Goal: Task Accomplishment & Management: Manage account settings

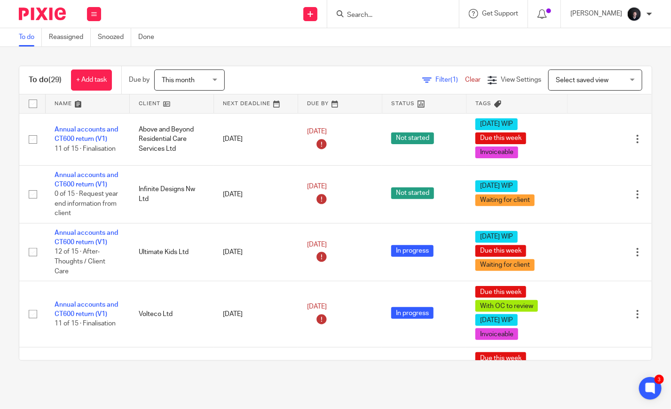
click at [63, 101] on link at bounding box center [88, 103] width 84 height 19
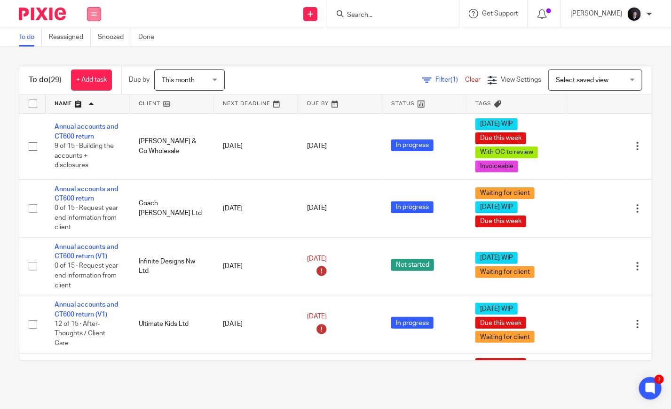
click at [98, 17] on button at bounding box center [94, 14] width 14 height 14
click at [94, 110] on link "Settings" at bounding box center [93, 113] width 25 height 7
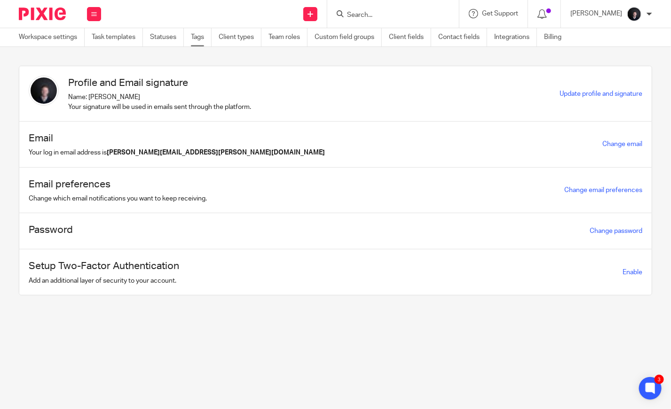
click at [198, 36] on link "Tags" at bounding box center [201, 37] width 21 height 18
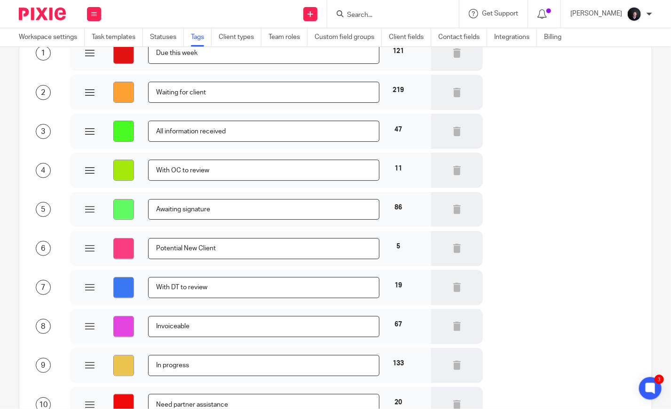
scroll to position [86, 0]
click at [452, 249] on icon at bounding box center [456, 248] width 9 height 9
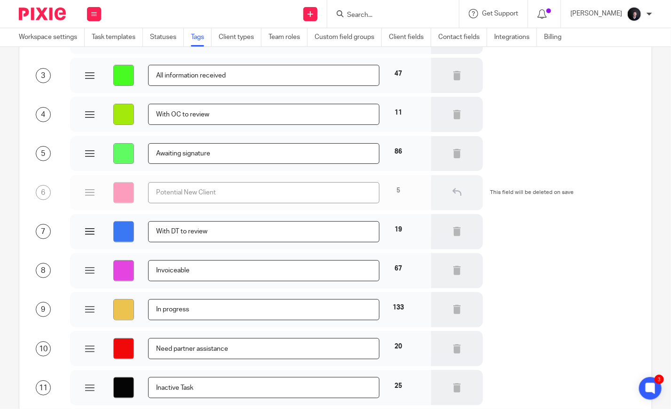
scroll to position [141, 0]
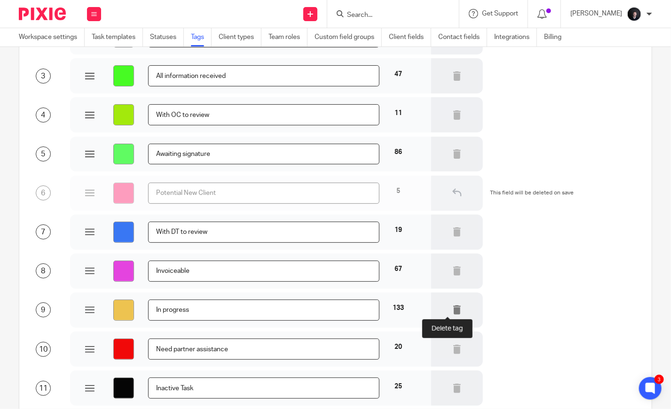
click at [452, 310] on icon at bounding box center [456, 310] width 9 height 9
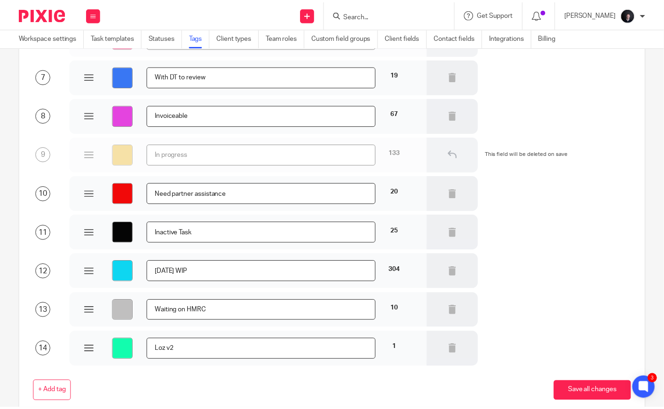
scroll to position [298, 0]
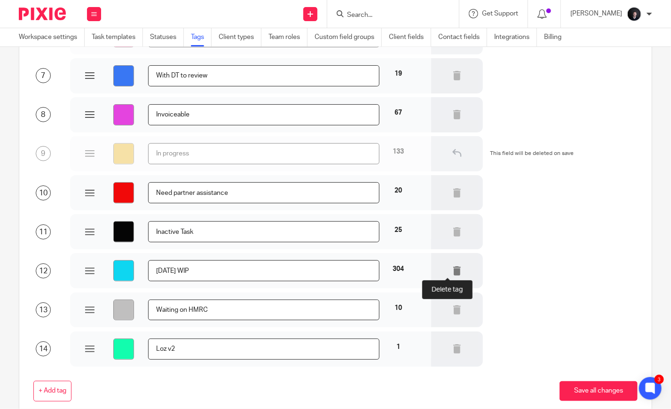
click at [452, 273] on icon at bounding box center [456, 271] width 9 height 9
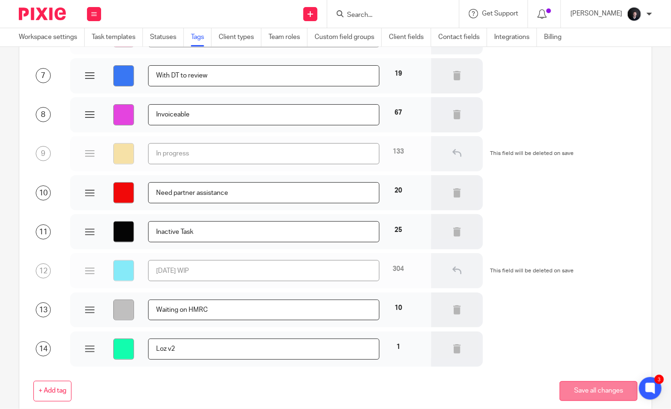
click at [605, 391] on button "Save all changes" at bounding box center [598, 392] width 78 height 20
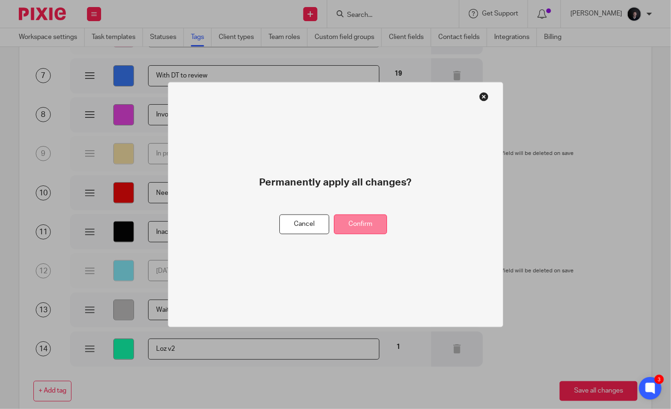
click at [365, 228] on button "Confirm" at bounding box center [360, 224] width 53 height 20
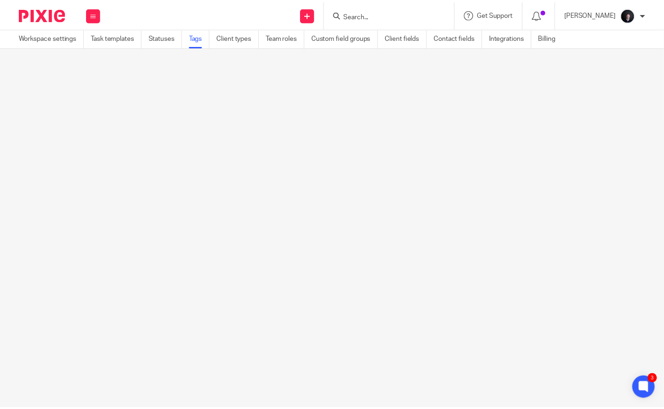
scroll to position [0, 0]
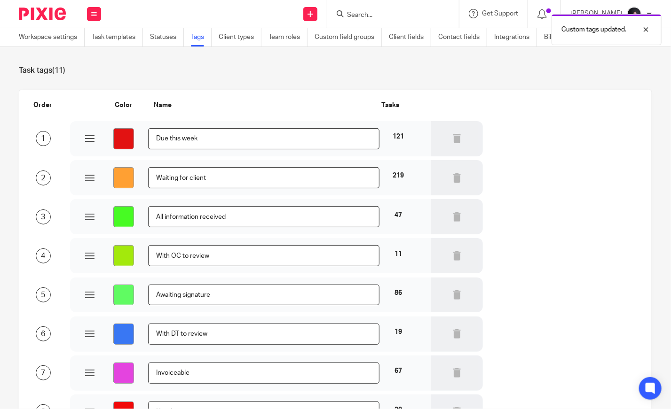
click at [44, 10] on img at bounding box center [42, 14] width 47 height 13
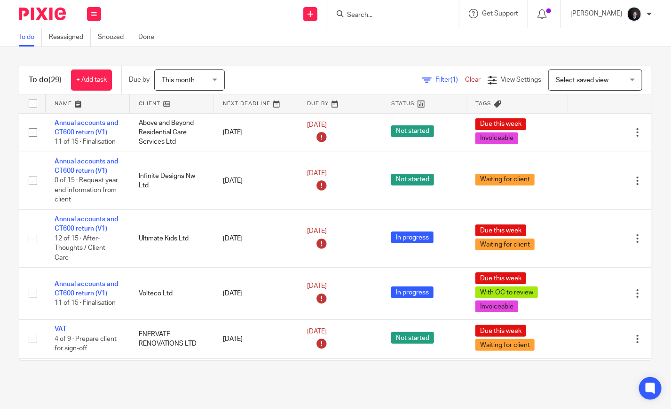
click at [68, 103] on link at bounding box center [88, 103] width 84 height 19
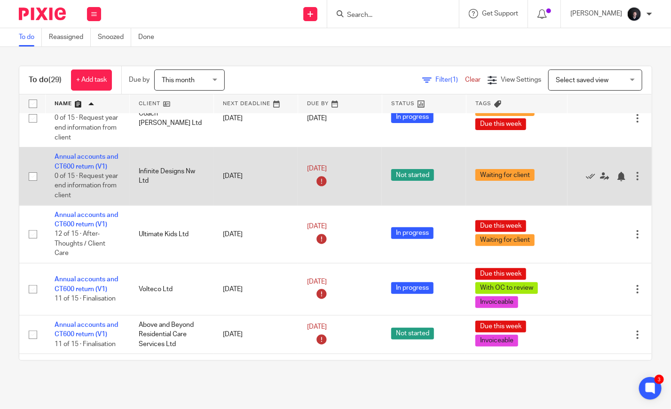
scroll to position [95, 0]
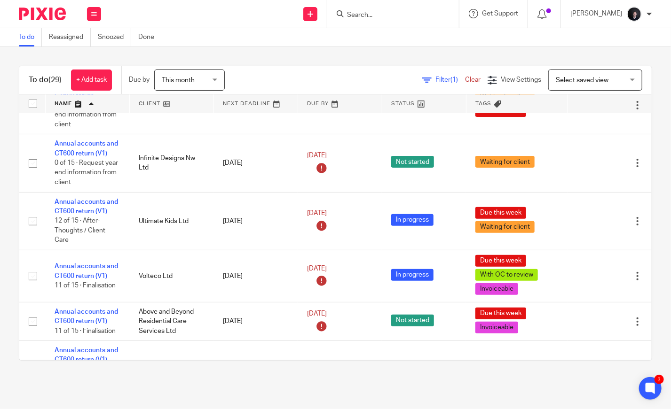
click at [435, 80] on span "Filter (1)" at bounding box center [450, 80] width 30 height 7
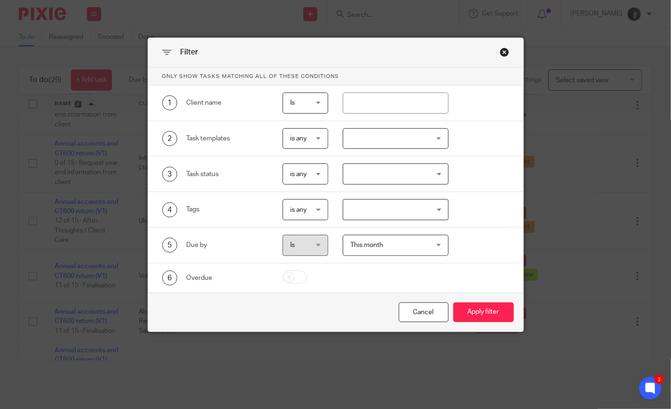
click at [399, 203] on input "Search for option" at bounding box center [393, 210] width 99 height 16
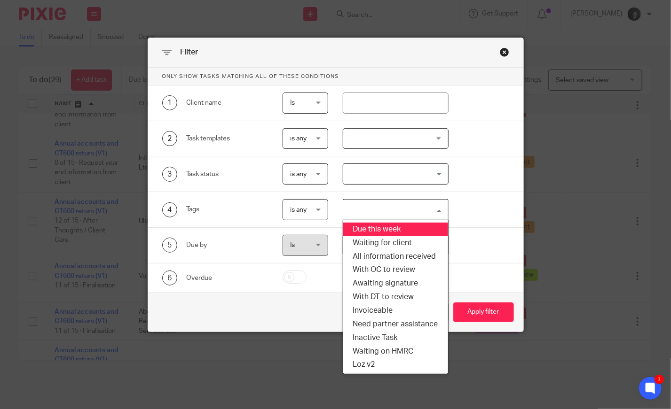
click at [390, 228] on li "Due this week" at bounding box center [395, 230] width 105 height 14
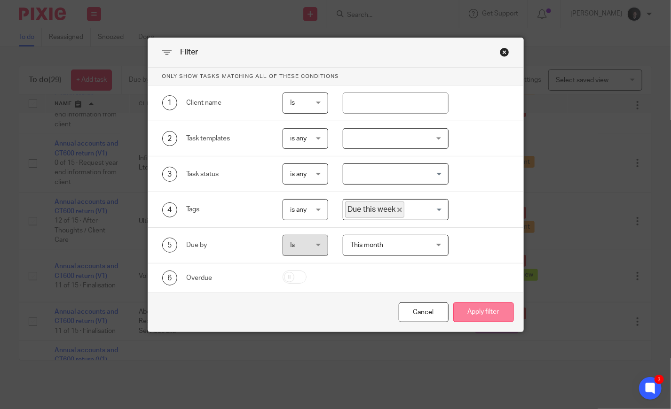
click at [483, 304] on button "Apply filter" at bounding box center [483, 313] width 61 height 20
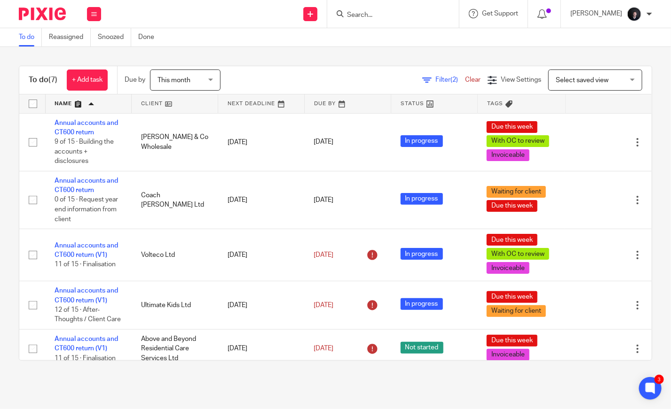
click at [40, 10] on img at bounding box center [42, 14] width 47 height 13
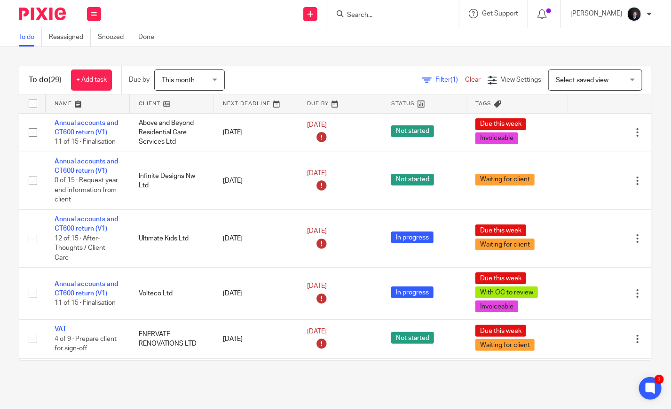
click at [63, 104] on link at bounding box center [88, 103] width 84 height 19
